Goal: Information Seeking & Learning: Check status

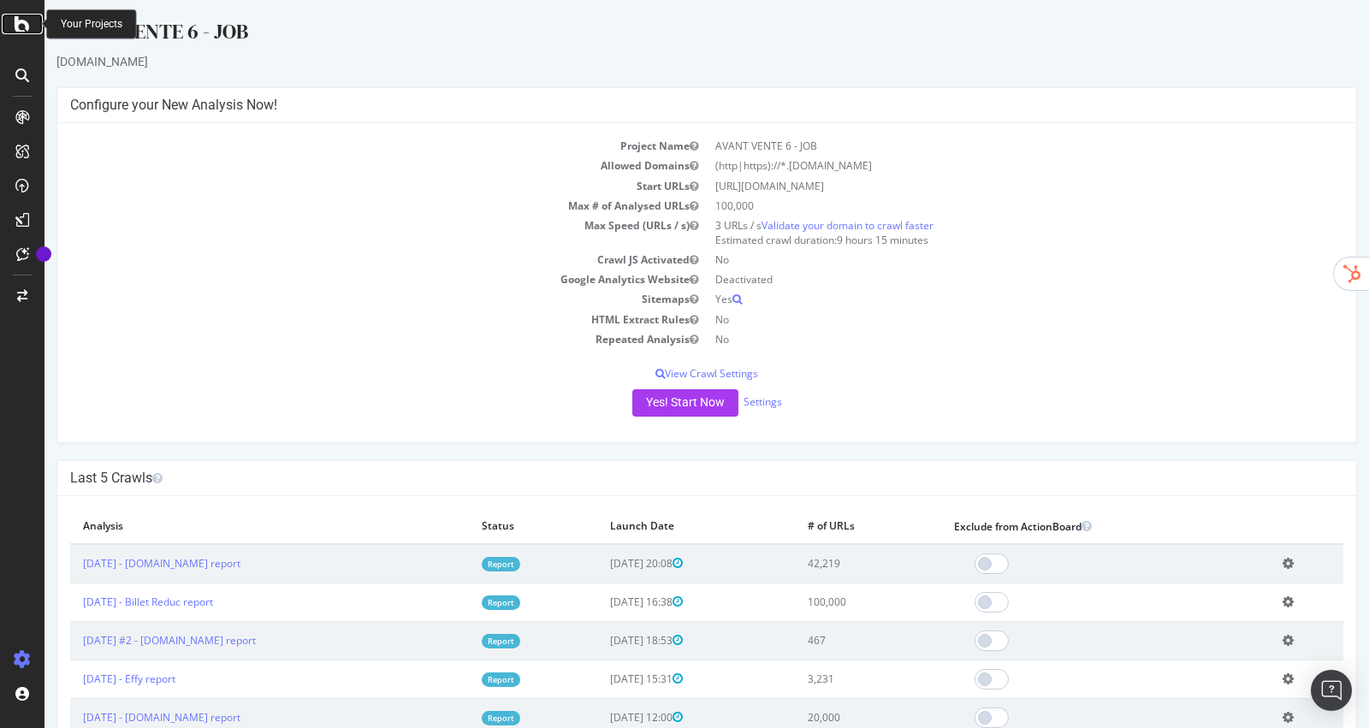
click at [11, 20] on div at bounding box center [22, 24] width 41 height 21
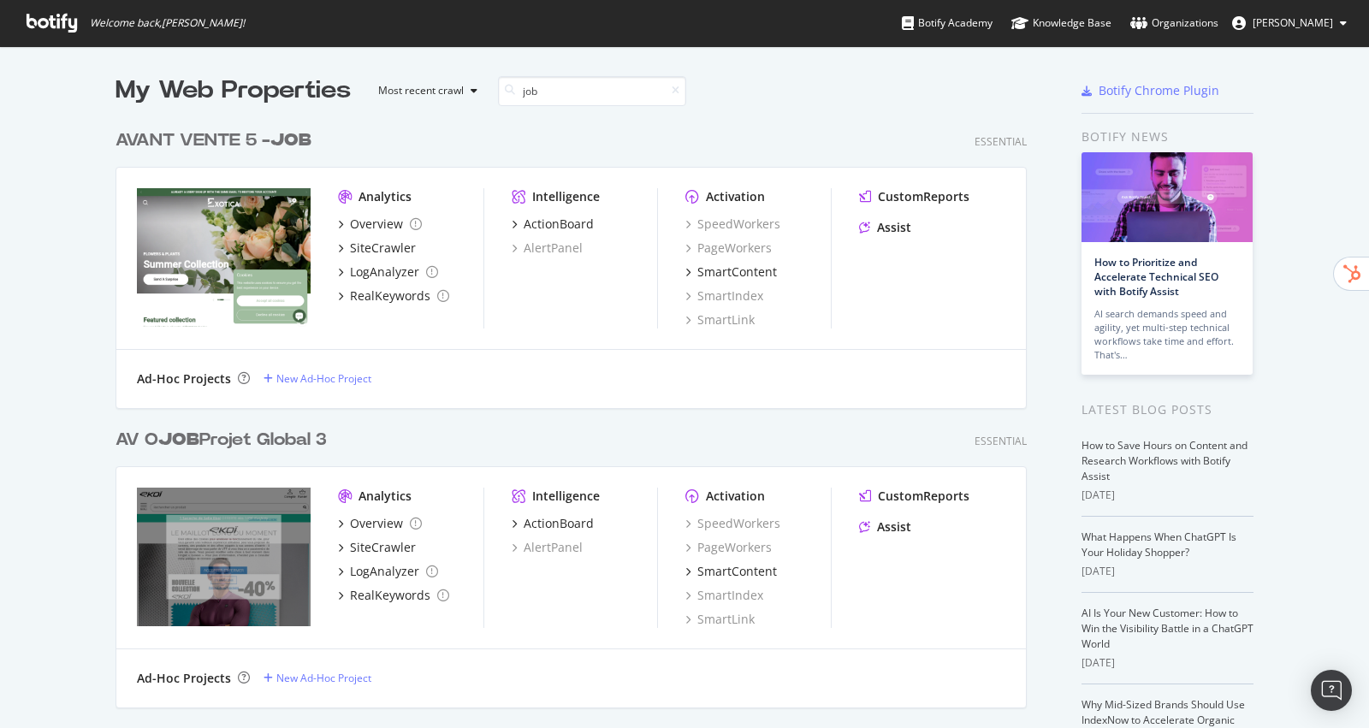
type input "job"
click at [284, 138] on b "JOB" at bounding box center [290, 140] width 41 height 17
click at [294, 449] on div "AV O JOB Projet Global 3" at bounding box center [221, 440] width 211 height 25
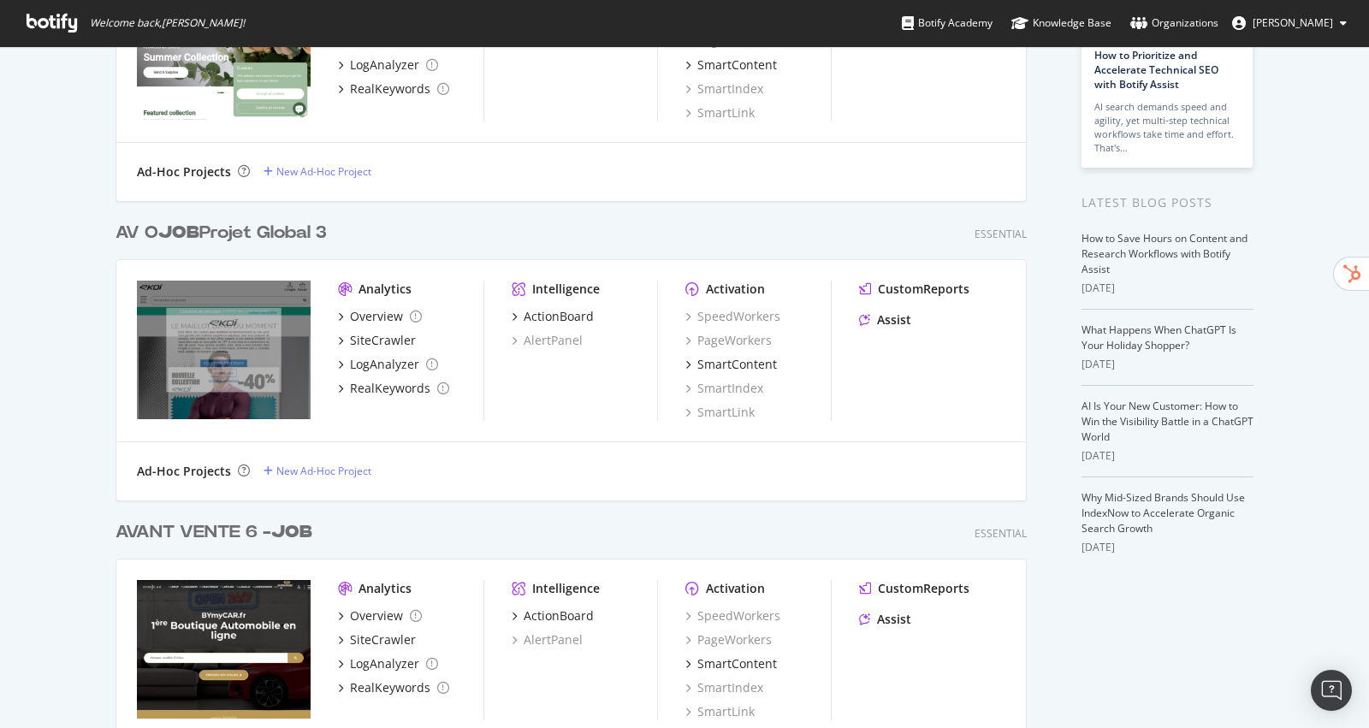
scroll to position [208, 0]
click at [266, 530] on div "AVANT VENTE 6 - JOB" at bounding box center [214, 531] width 197 height 25
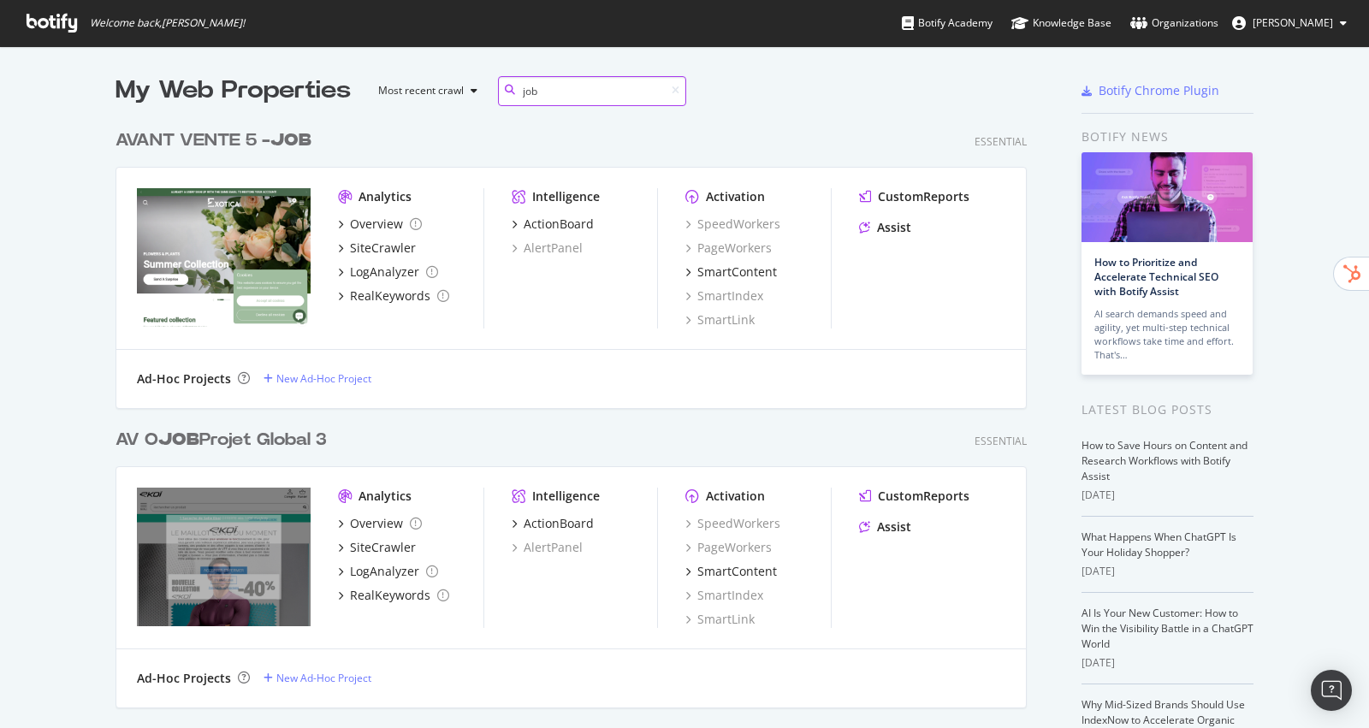
click at [680, 93] on input "job" at bounding box center [592, 91] width 188 height 30
drag, startPoint x: 662, startPoint y: 86, endPoint x: 486, endPoint y: 84, distance: 176.3
click at [486, 84] on div "My Web Properties Most recent crawl job" at bounding box center [519, 91] width 807 height 34
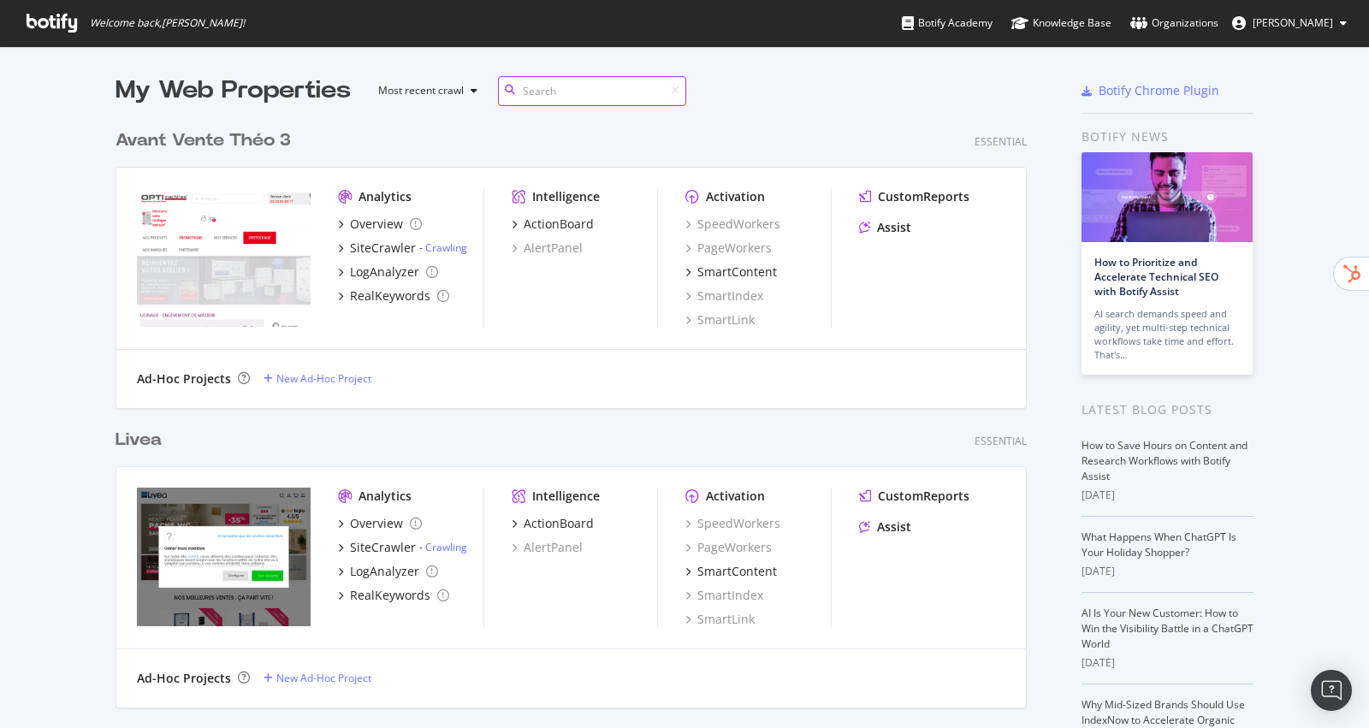
scroll to position [3714, 924]
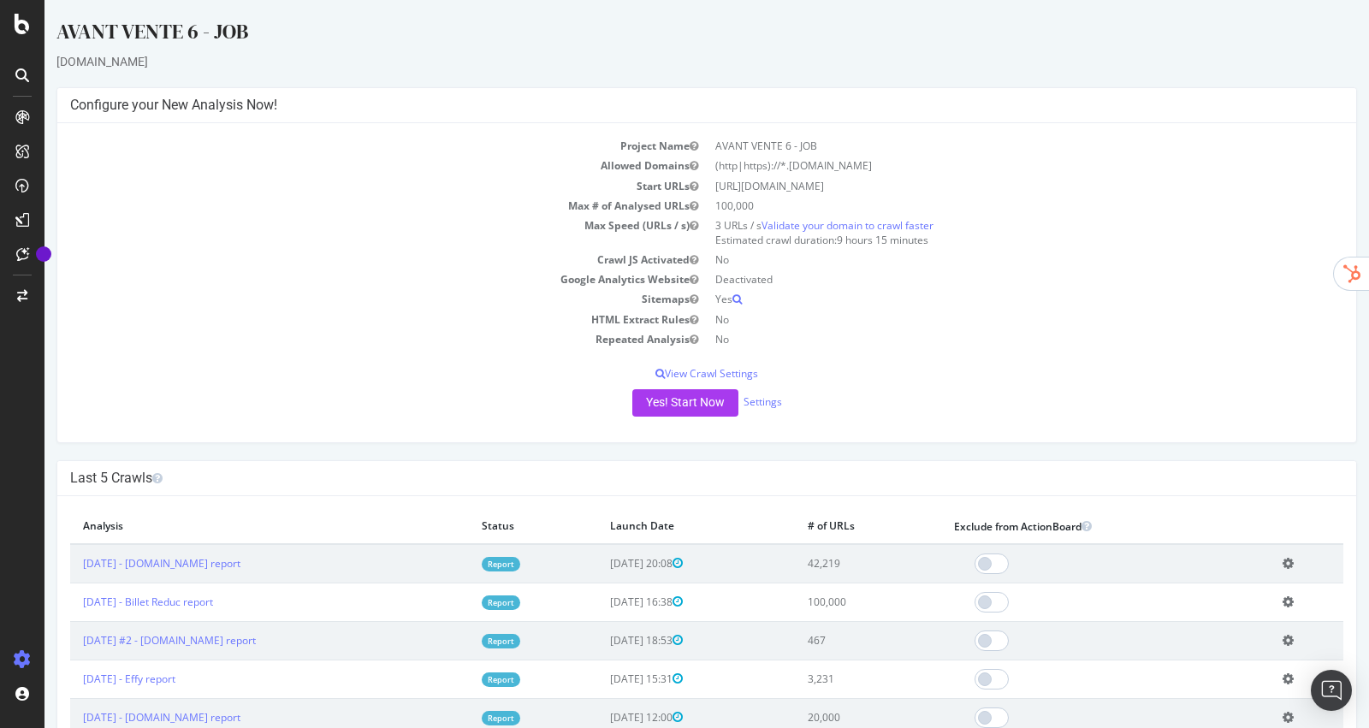
click at [520, 582] on link "Report" at bounding box center [501, 603] width 39 height 15
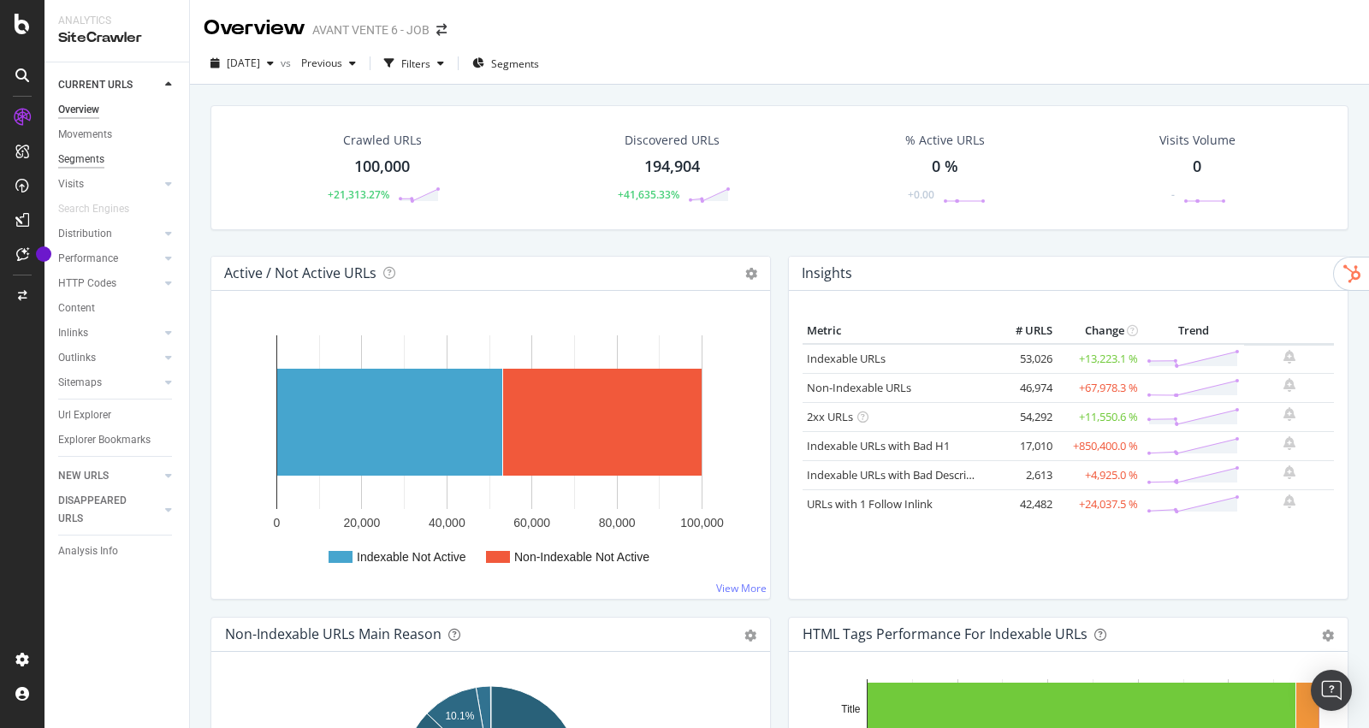
click at [82, 157] on div "Segments" at bounding box center [81, 160] width 46 height 18
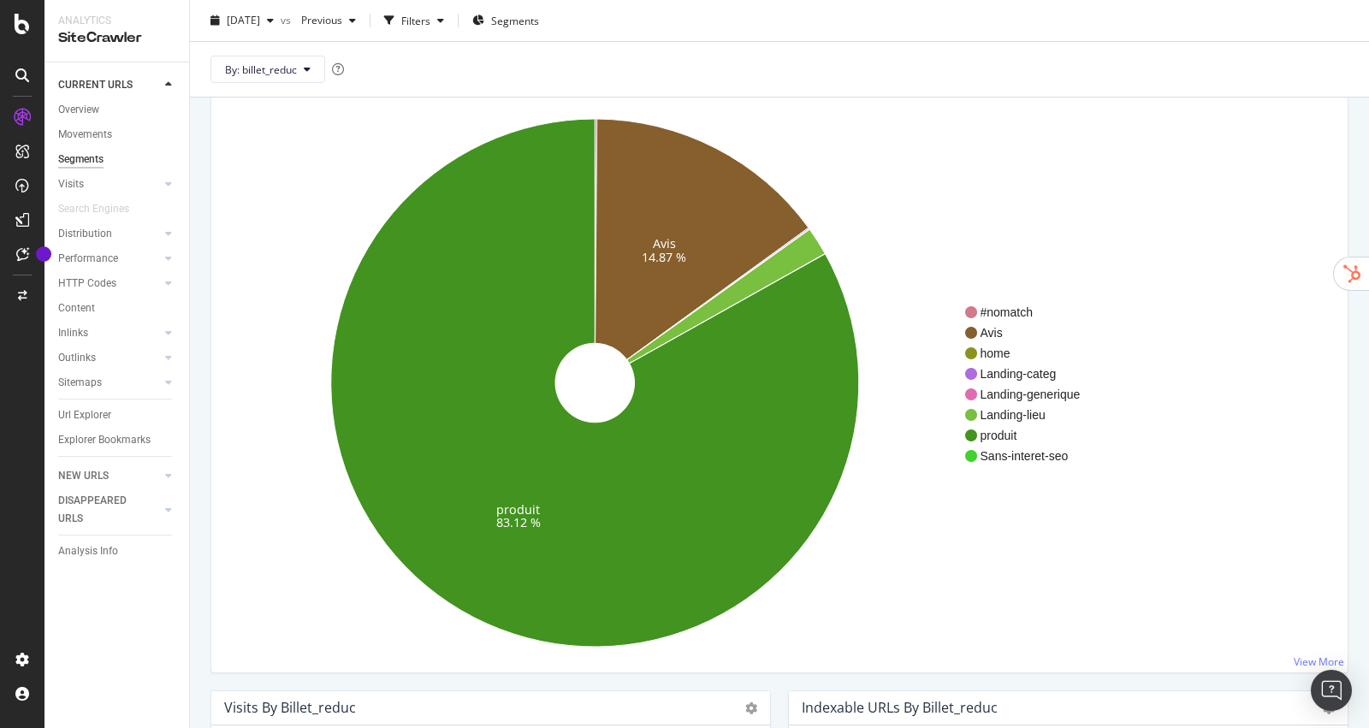
scroll to position [118, 0]
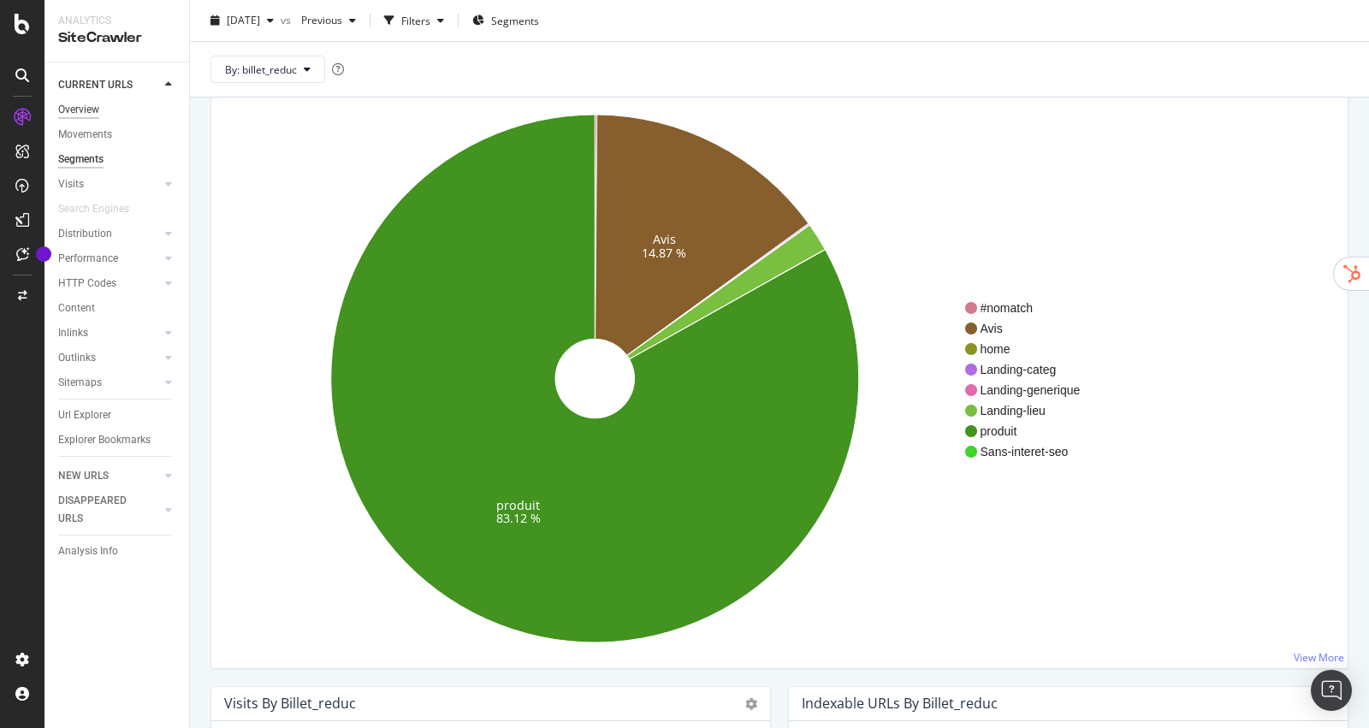
click at [86, 113] on div "Overview" at bounding box center [78, 110] width 41 height 18
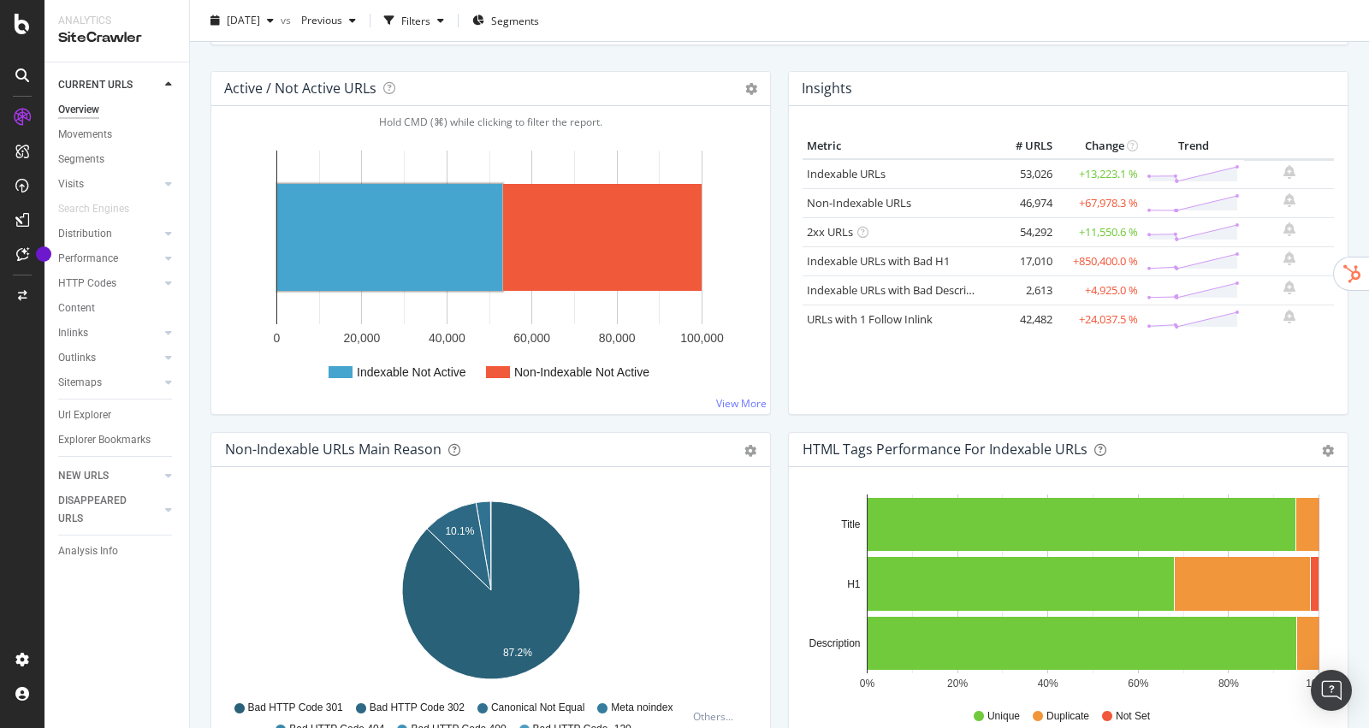
scroll to position [254, 0]
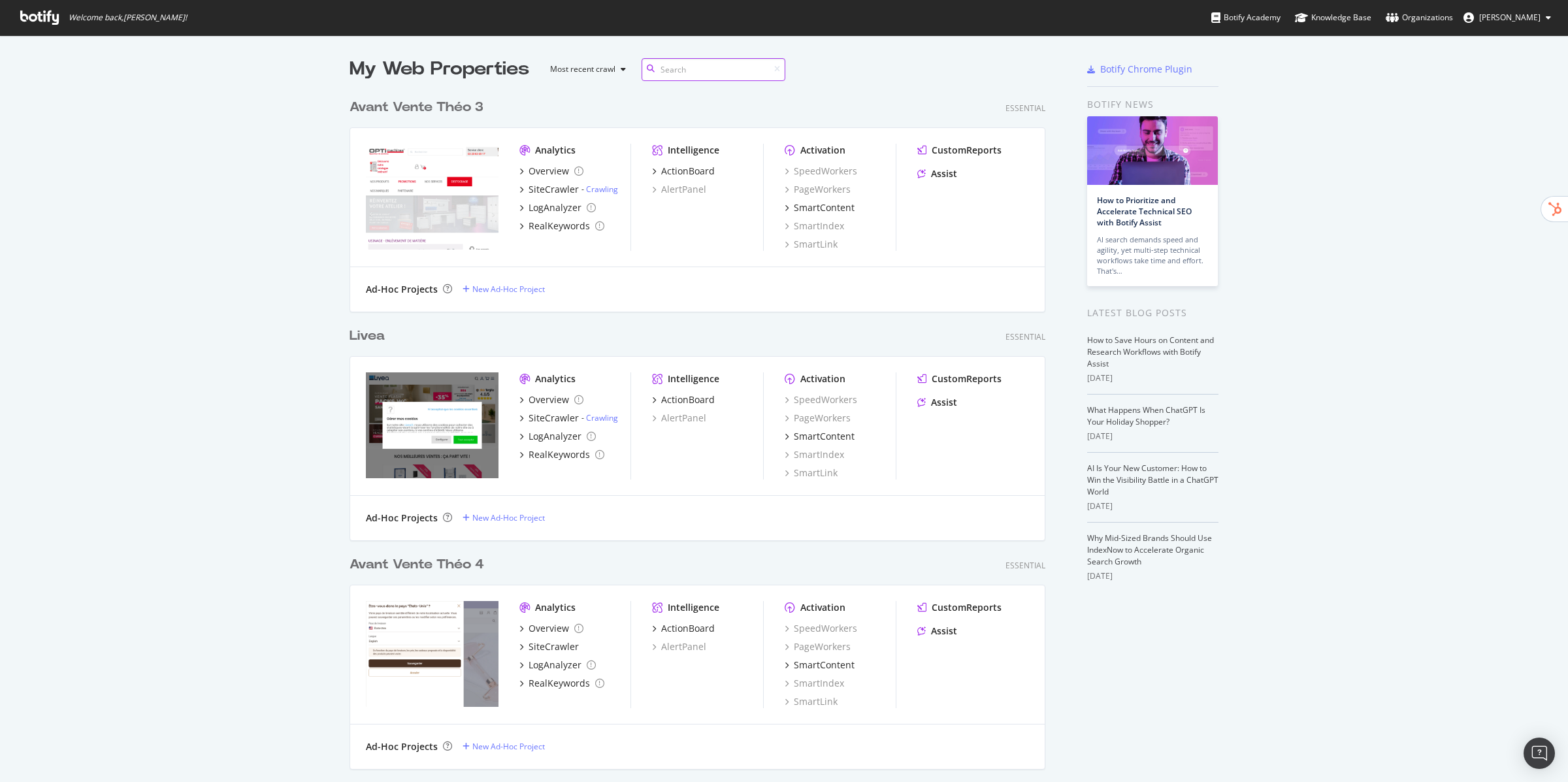
scroll to position [782, 1568]
